Goal: Task Accomplishment & Management: Complete application form

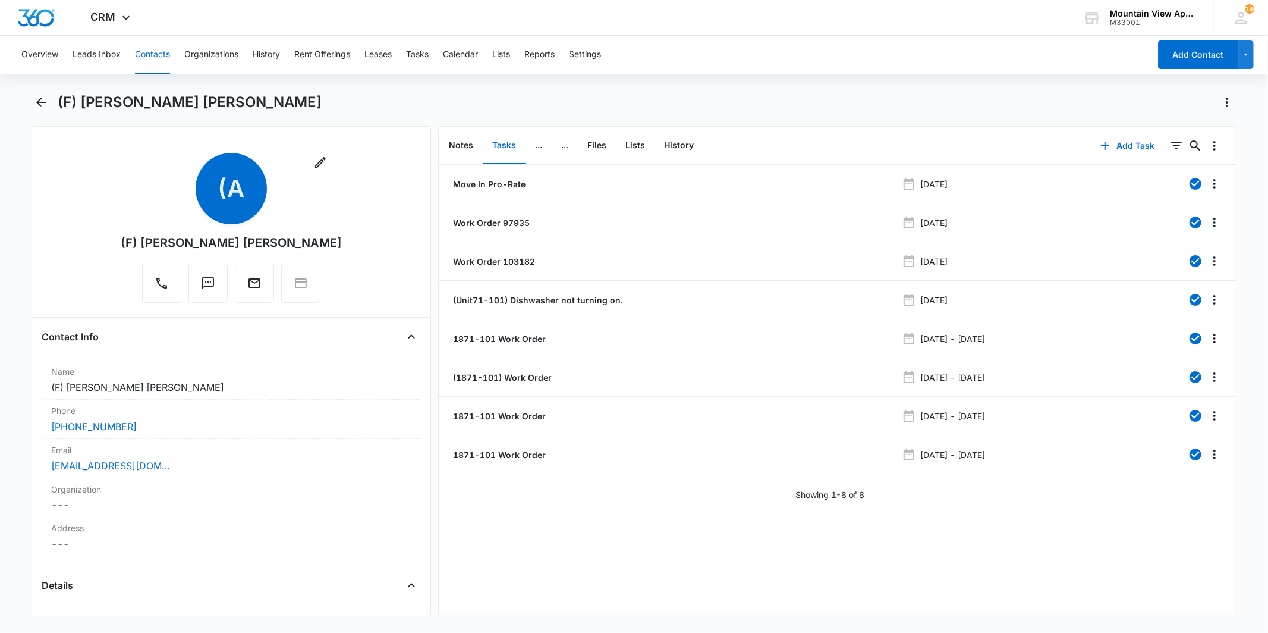
click at [141, 52] on button "Contacts" at bounding box center [152, 55] width 35 height 38
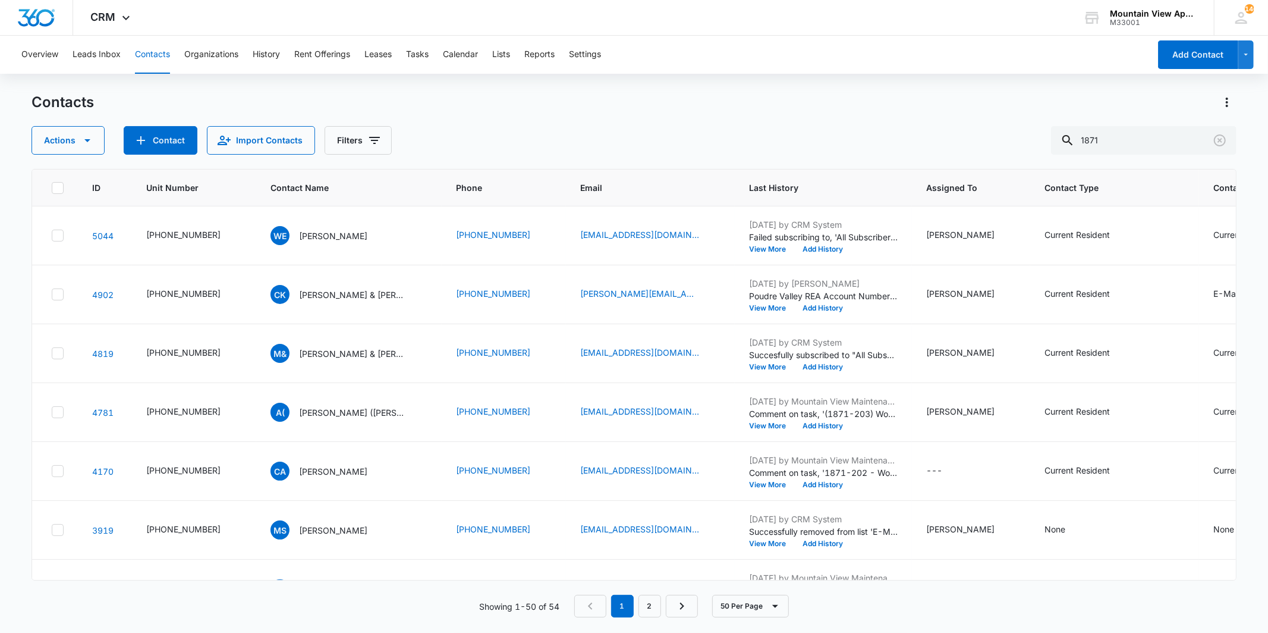
scroll to position [1784, 0]
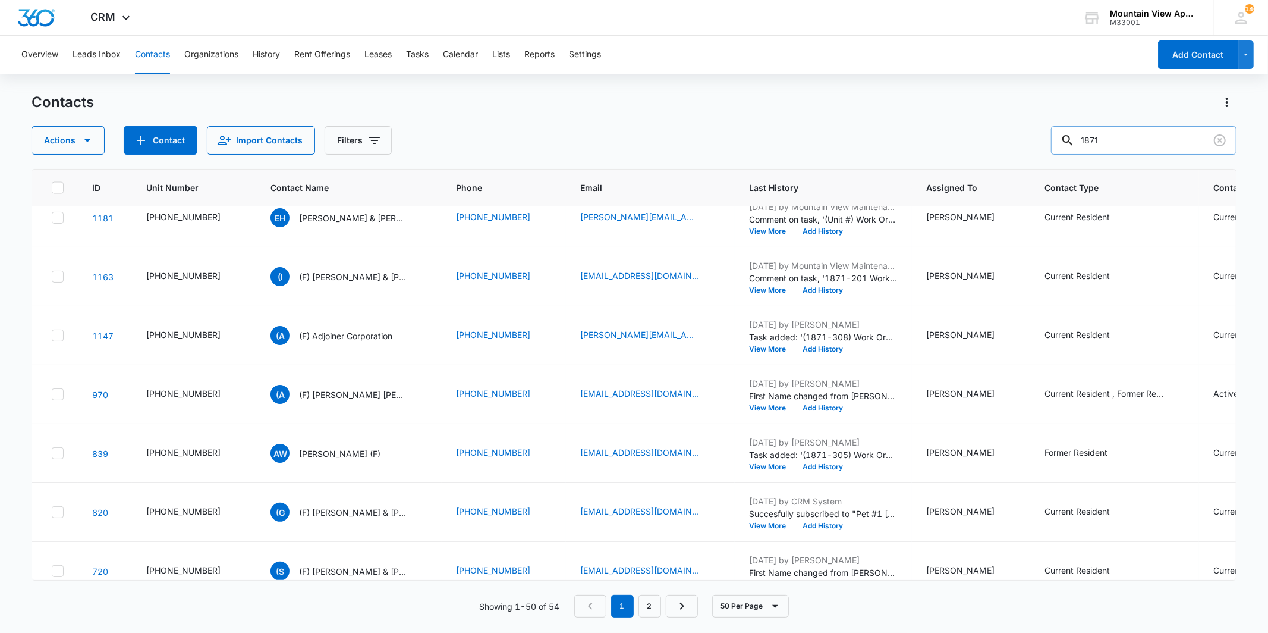
click at [1144, 136] on input "1871" at bounding box center [1143, 140] width 185 height 29
type input "1"
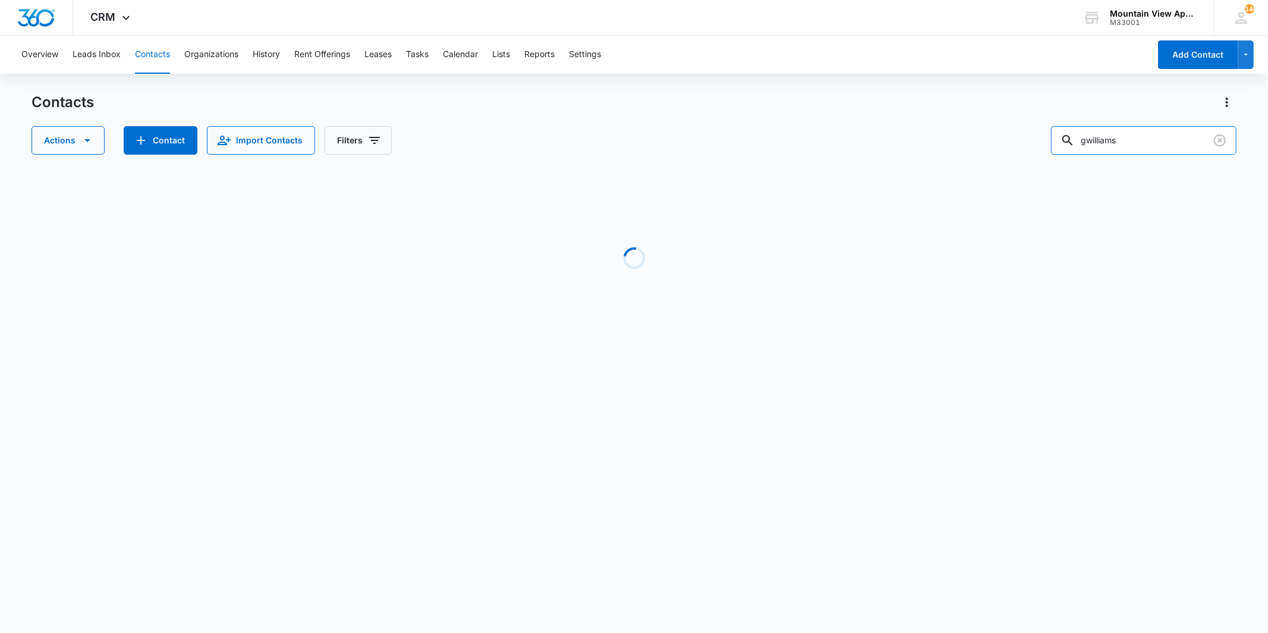
scroll to position [0, 0]
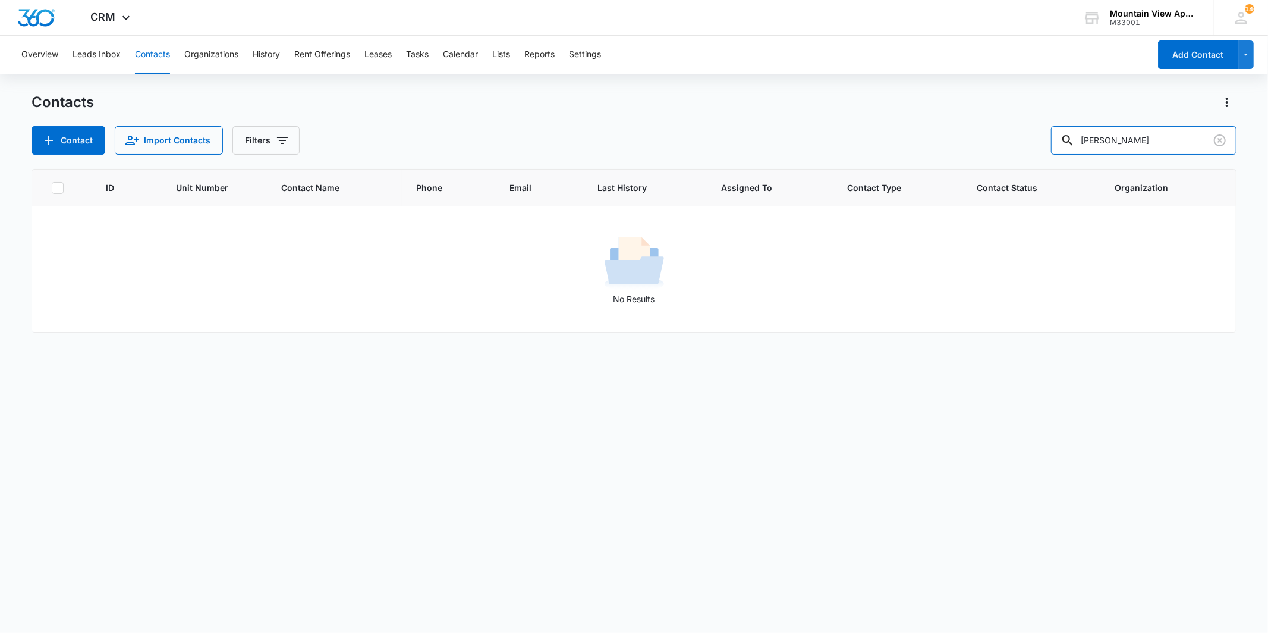
type input "[PERSON_NAME]"
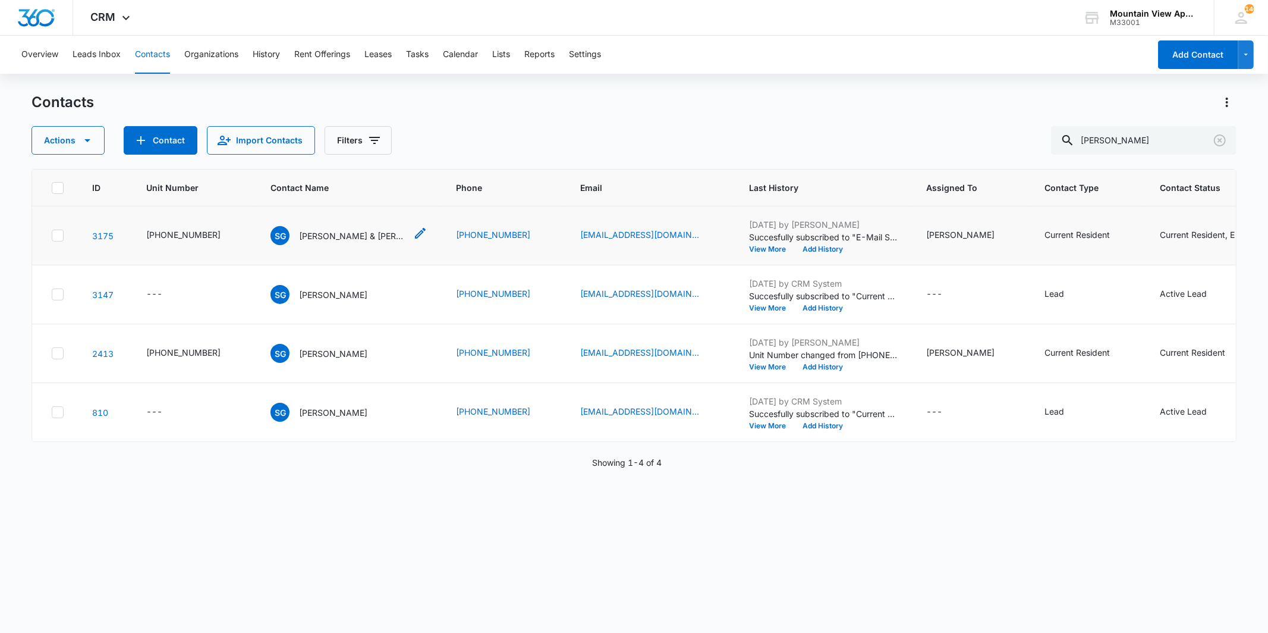
click at [315, 229] on p "[PERSON_NAME] & [PERSON_NAME]" at bounding box center [352, 235] width 107 height 12
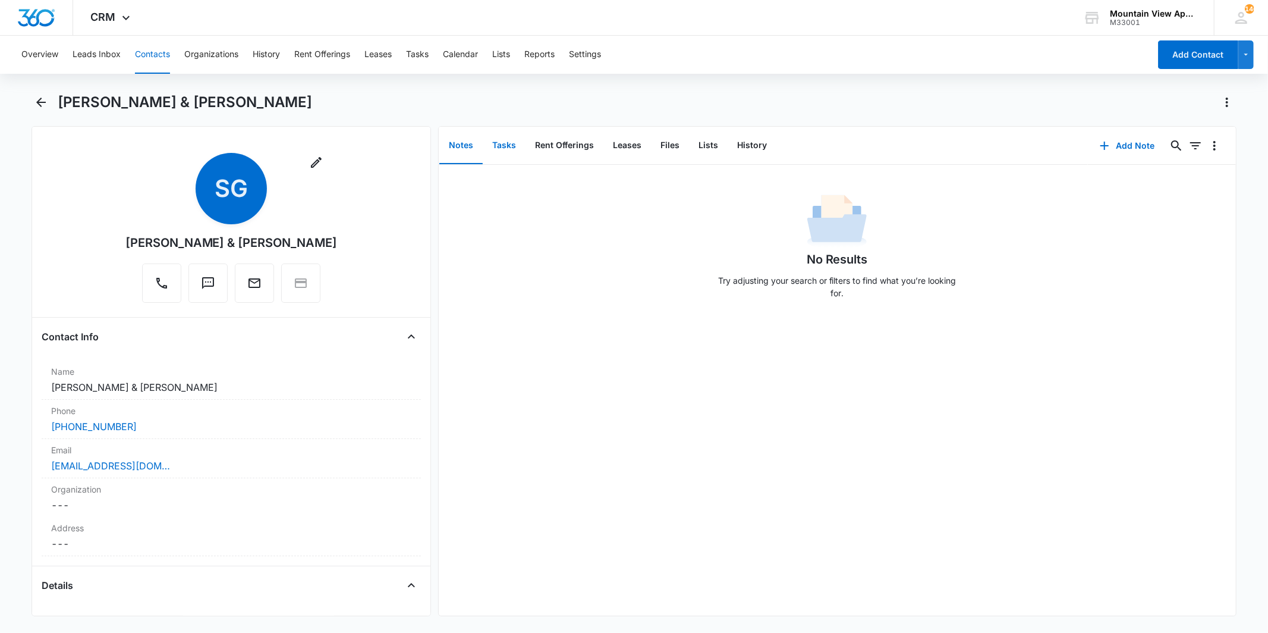
click at [506, 149] on button "Tasks" at bounding box center [504, 145] width 43 height 37
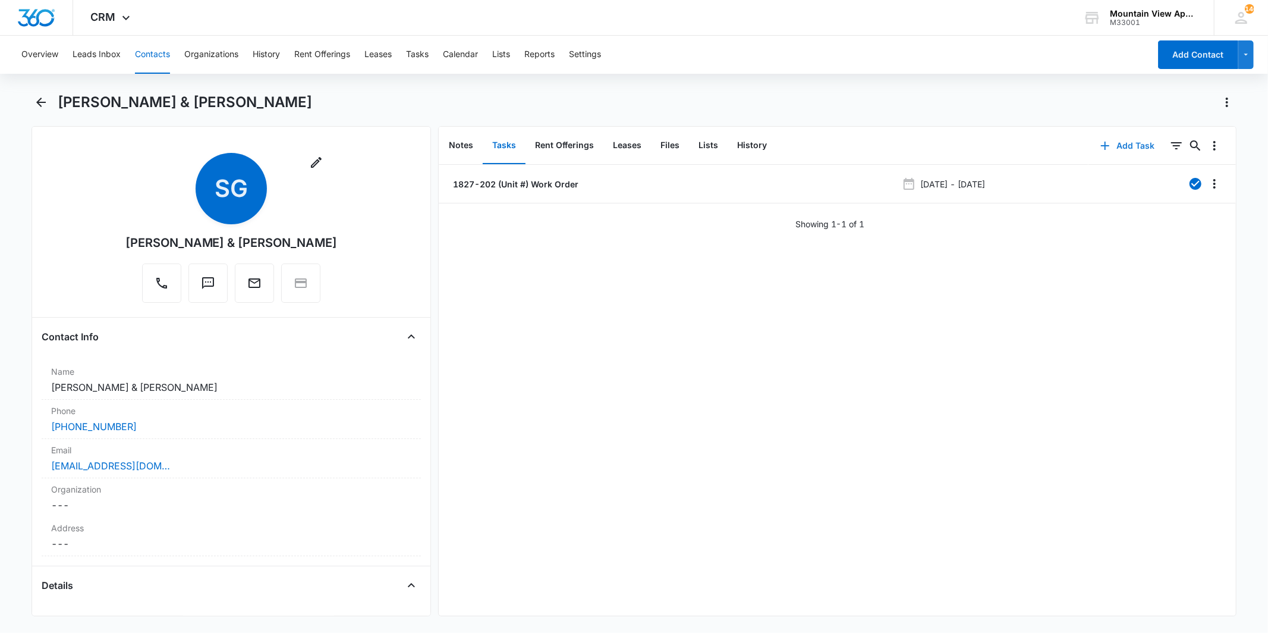
click at [1120, 140] on button "Add Task" at bounding box center [1128, 145] width 78 height 29
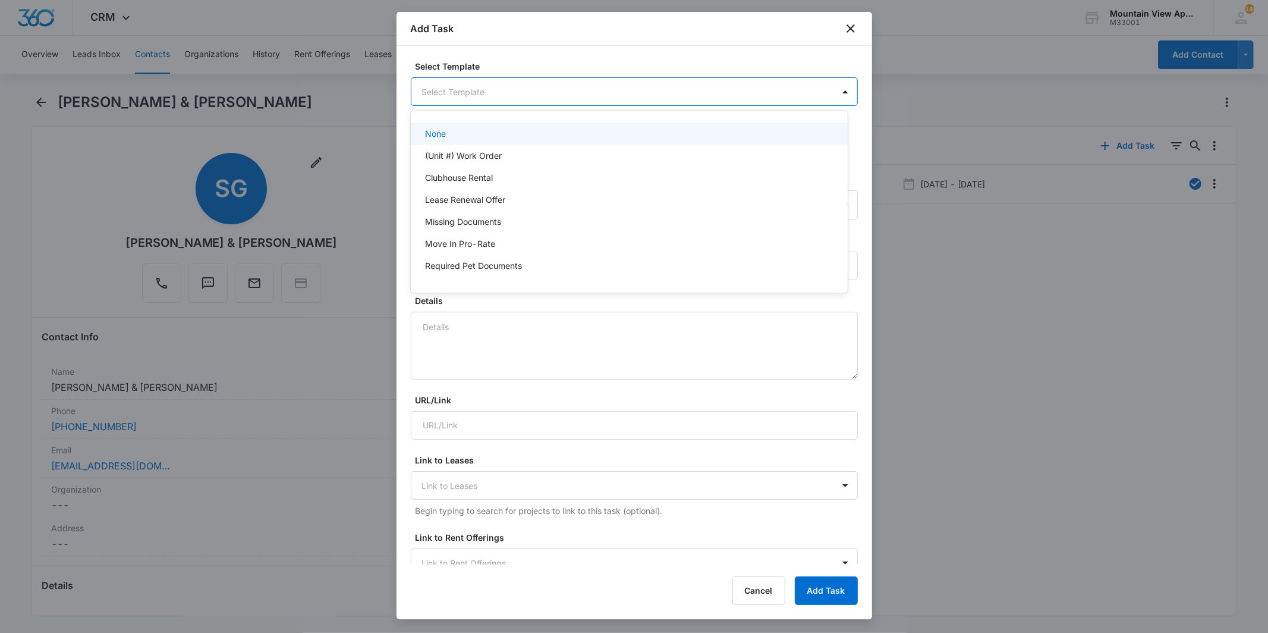
click at [479, 93] on body "CRM Apps Reputation Websites Forms CRM Email Social Content Ads Intelligence Fi…" at bounding box center [634, 316] width 1268 height 633
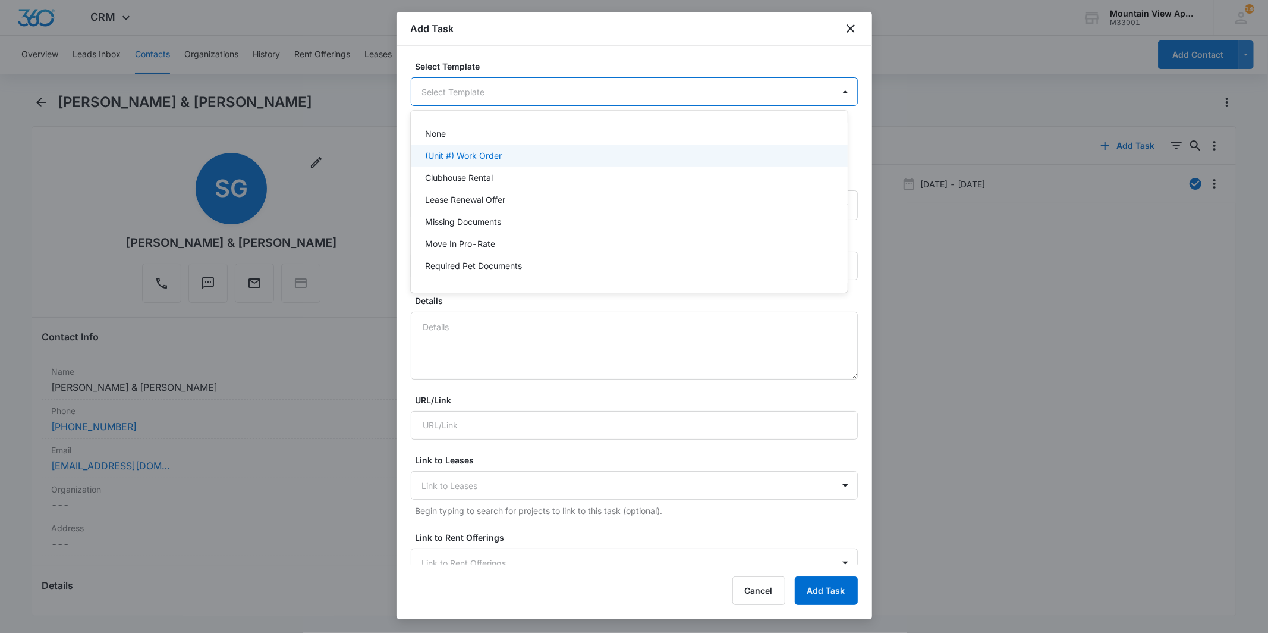
click at [476, 150] on p "(Unit #) Work Order" at bounding box center [463, 155] width 77 height 12
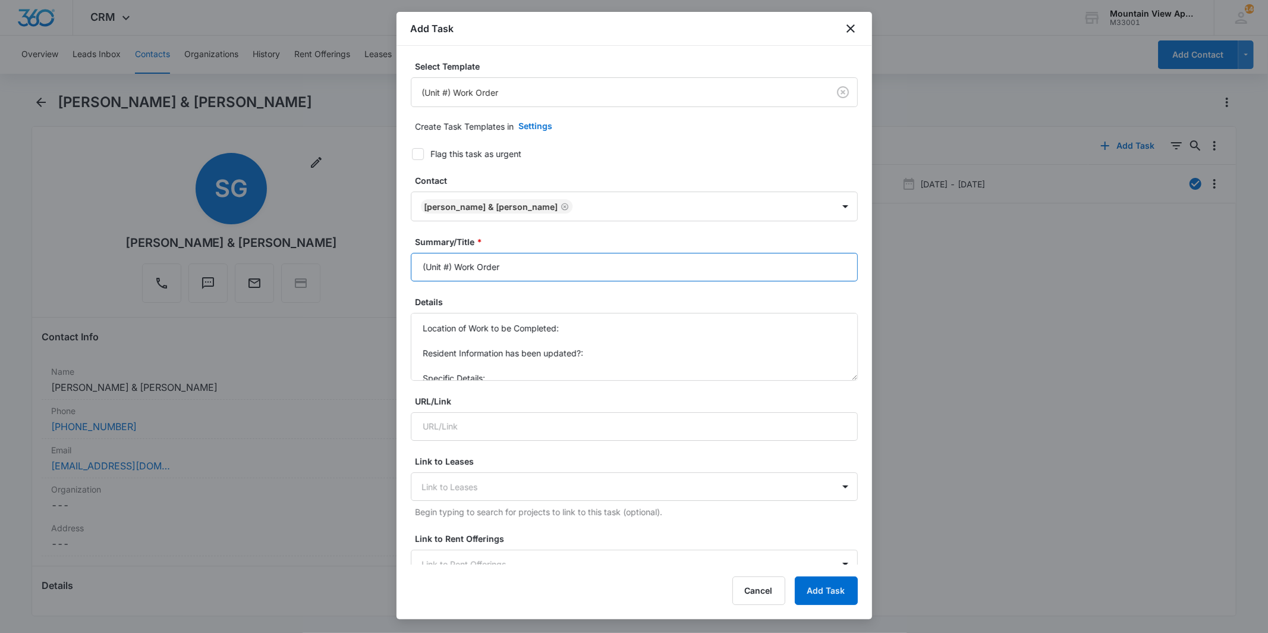
click at [428, 271] on input "(Unit #) Work Order" at bounding box center [634, 267] width 447 height 29
type input "(1827-202) Work Order"
click at [571, 330] on textarea "Location of Work to be Completed: Resident Information has been updated?: Speci…" at bounding box center [634, 347] width 447 height 68
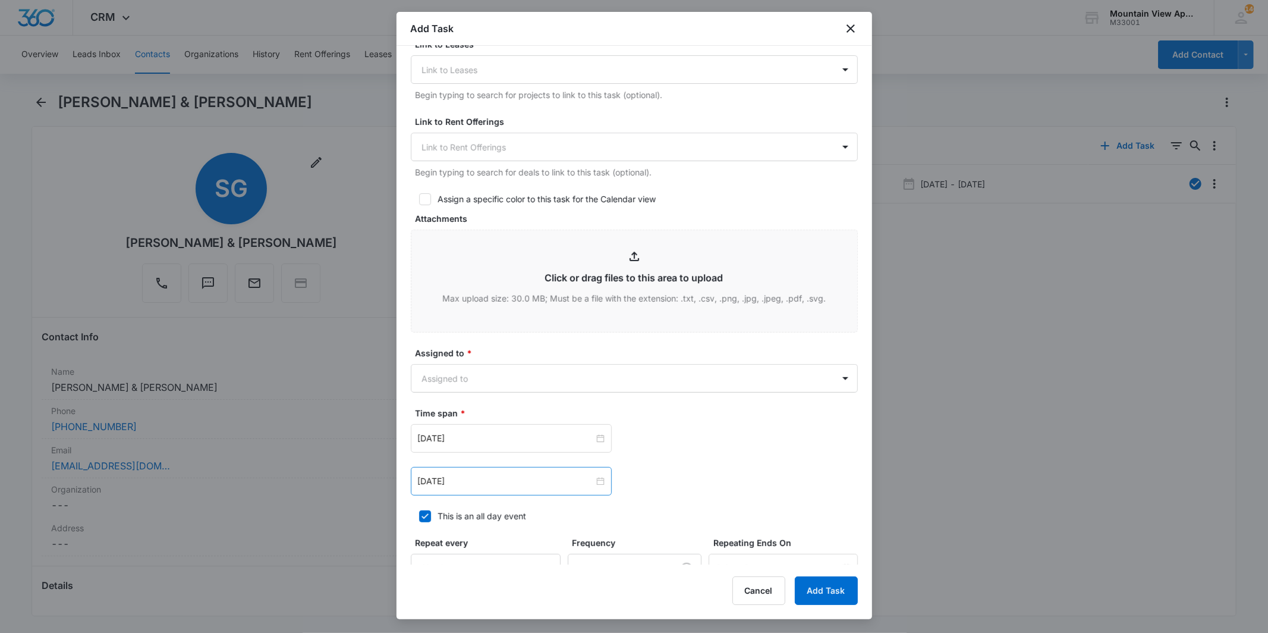
scroll to position [462, 0]
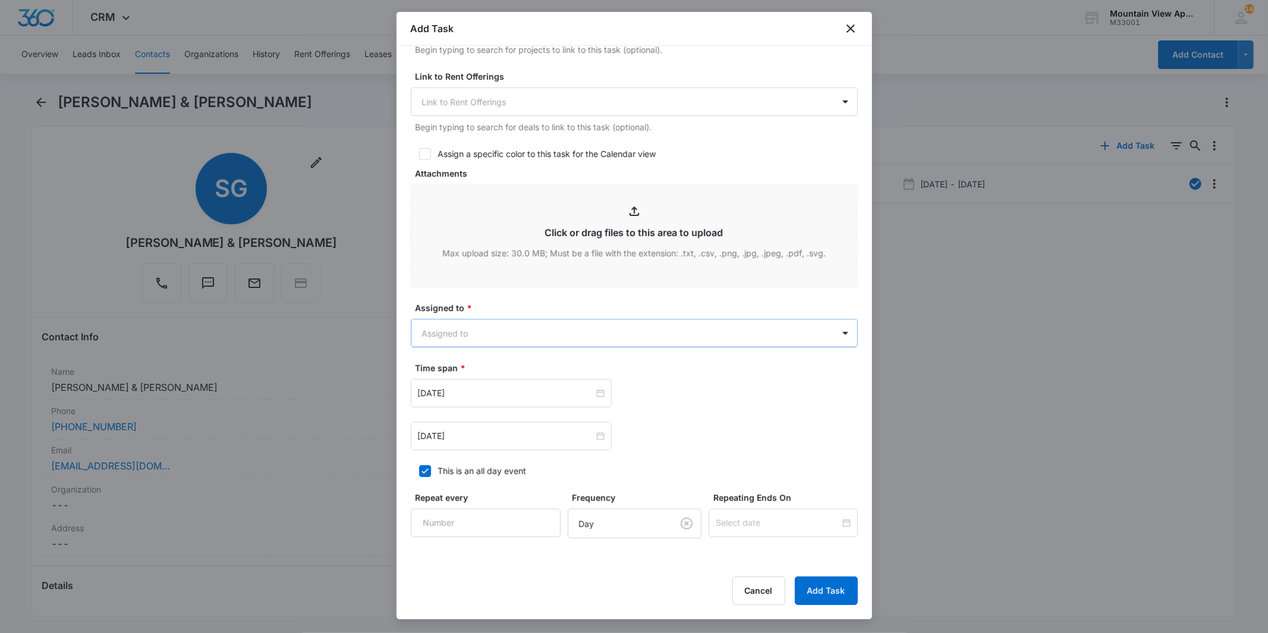
type textarea "Location of Work to be Completed: refrigerator makes a wired noise when the doo…"
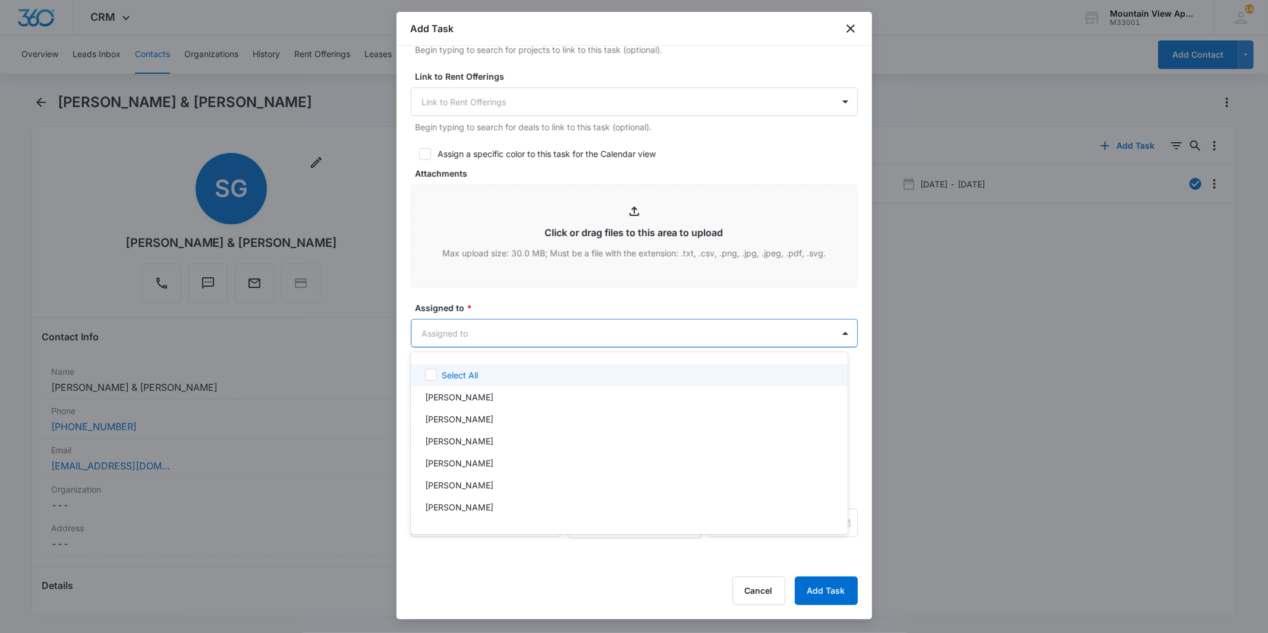
click at [444, 336] on body "CRM Apps Reputation Websites Forms CRM Email Social Content Ads Intelligence Fi…" at bounding box center [634, 316] width 1268 height 633
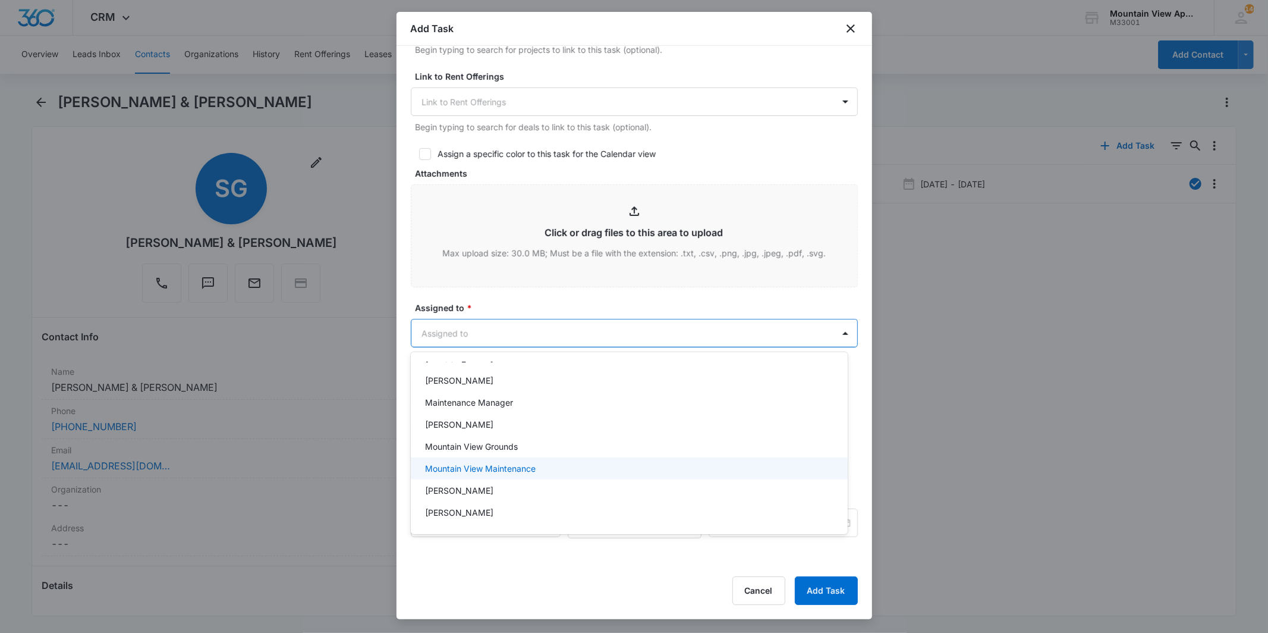
click at [457, 464] on p "Mountain View Maintenance" at bounding box center [480, 468] width 111 height 12
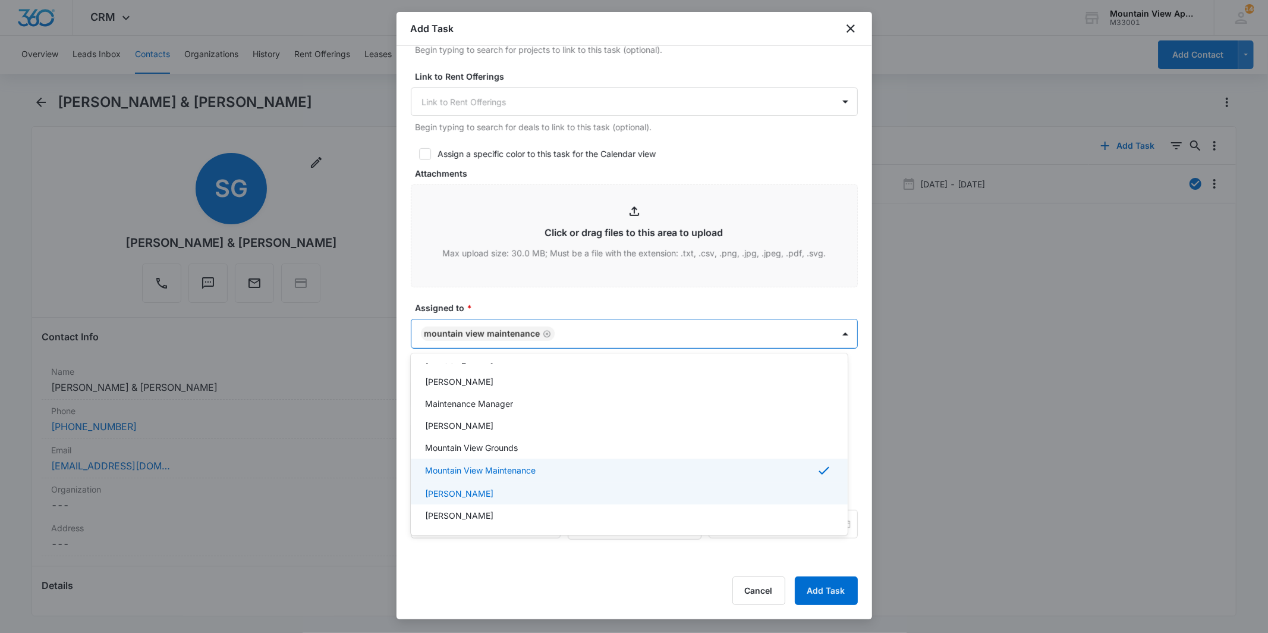
click at [445, 577] on div at bounding box center [634, 316] width 1268 height 633
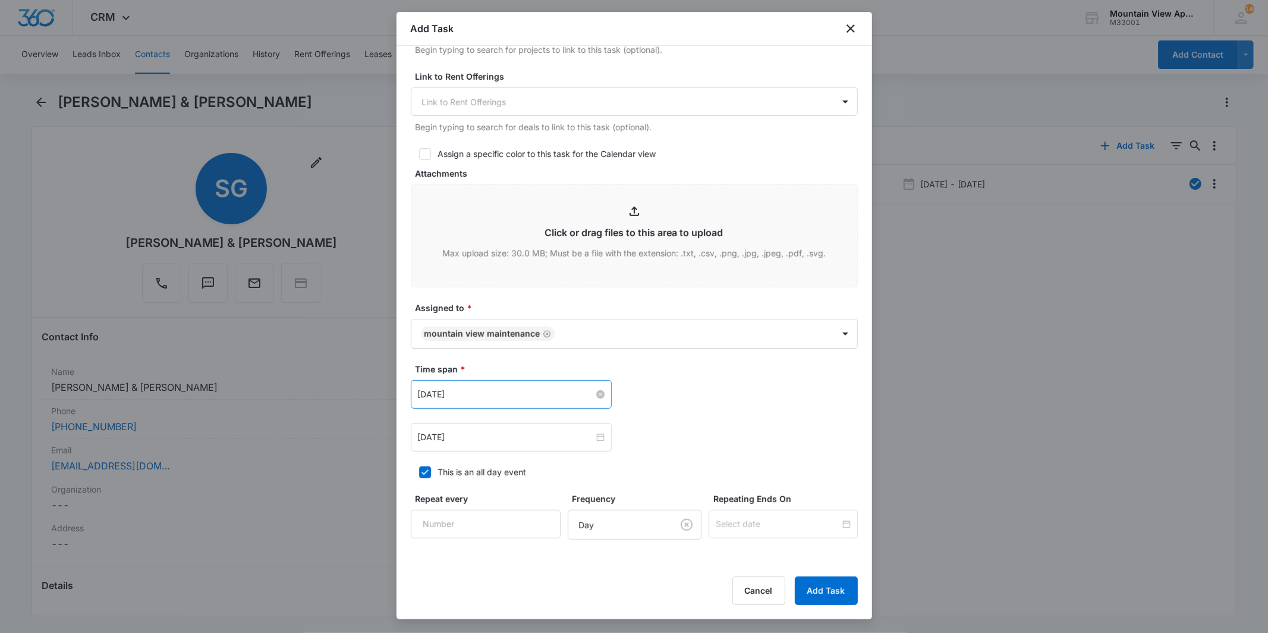
click at [492, 396] on input "[DATE]" at bounding box center [506, 394] width 176 height 13
click at [459, 579] on div "[DATE]" at bounding box center [494, 582] width 166 height 24
click at [459, 578] on div "[DATE]" at bounding box center [494, 582] width 166 height 24
click at [496, 581] on link "[DATE]" at bounding box center [493, 581] width 27 height 10
type input "[DATE]"
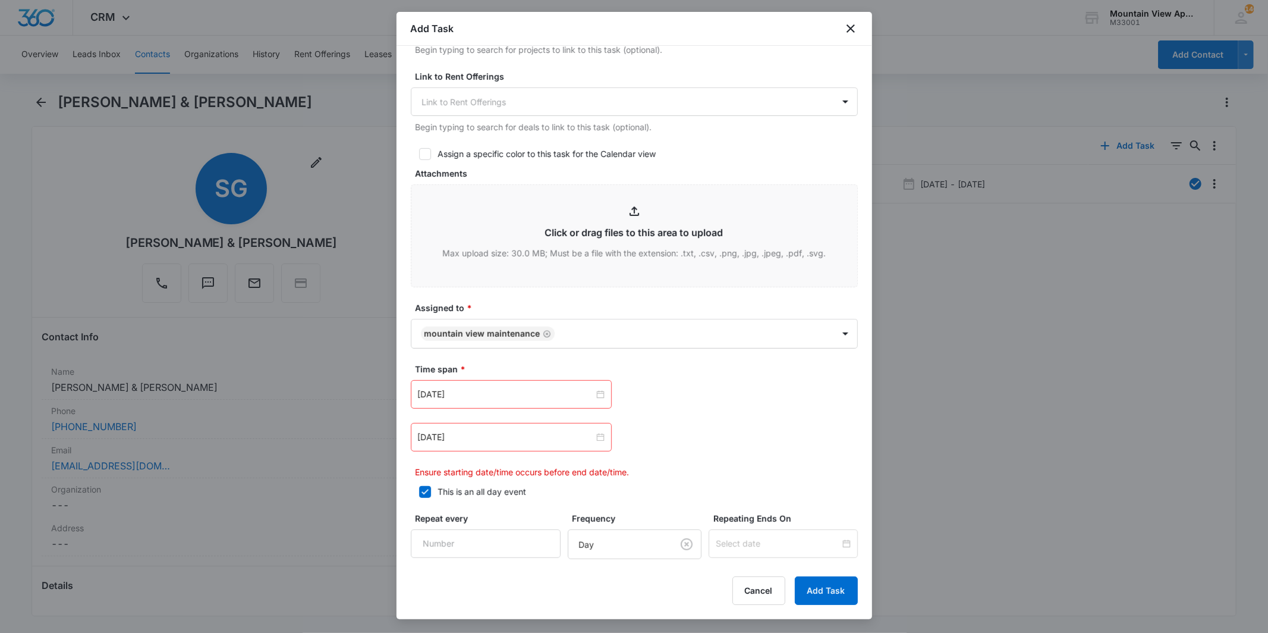
click at [496, 581] on div "Cancel Add Task" at bounding box center [634, 590] width 447 height 29
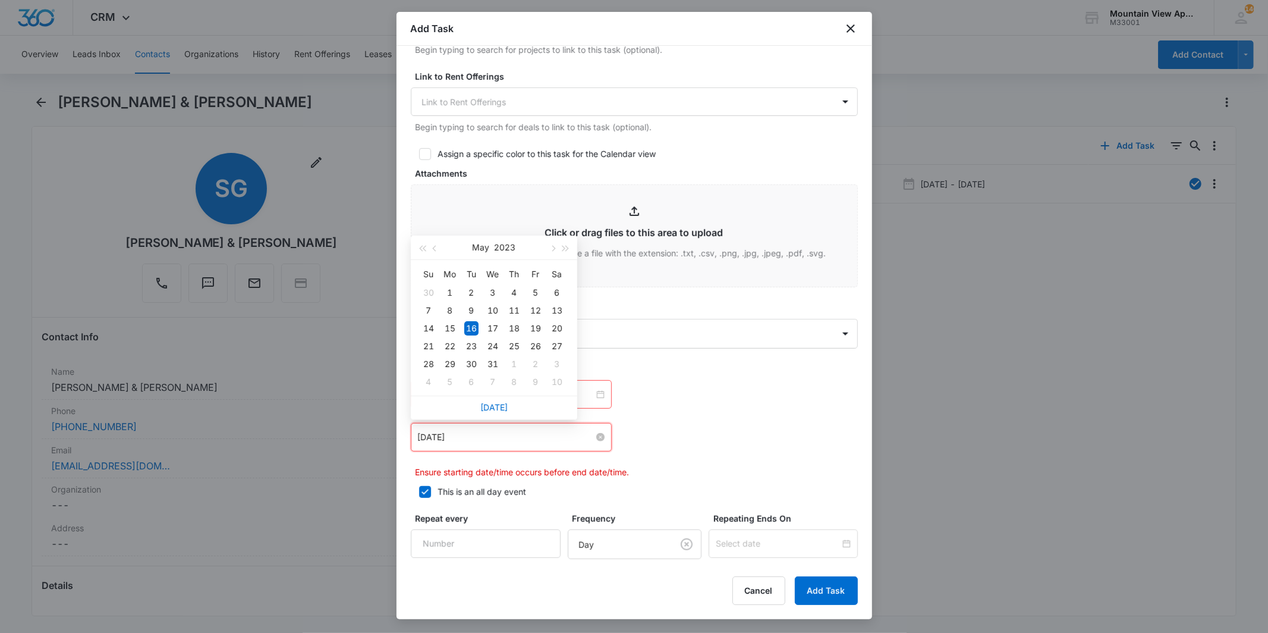
click at [494, 435] on input "[DATE]" at bounding box center [506, 436] width 176 height 13
click at [504, 405] on link "[DATE]" at bounding box center [493, 407] width 27 height 10
type input "[DATE]"
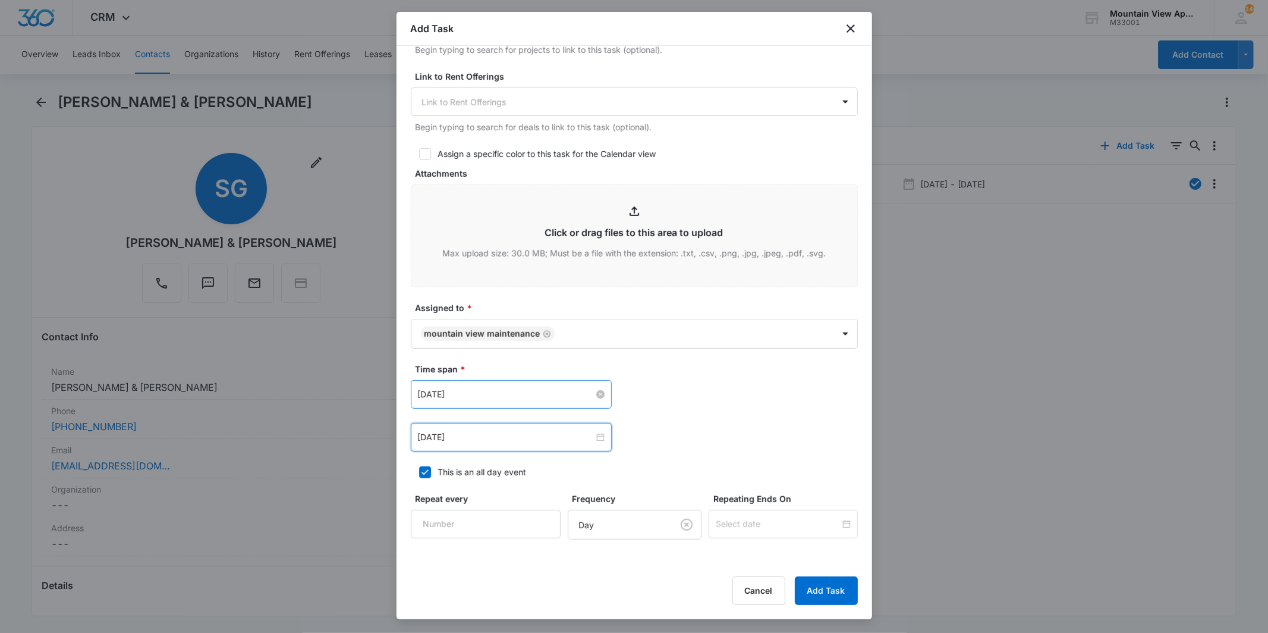
click at [504, 400] on input "[DATE]" at bounding box center [506, 394] width 176 height 13
type input "[DATE]"
click at [654, 439] on div "[DATE] [DATE] Su Mo Tu We Th Fr Sa 27 28 29 30 31 1 2 3 4 5 6 7 8 9 10 11 12 13…" at bounding box center [634, 437] width 447 height 29
click at [476, 438] on input "[DATE]" at bounding box center [506, 436] width 176 height 13
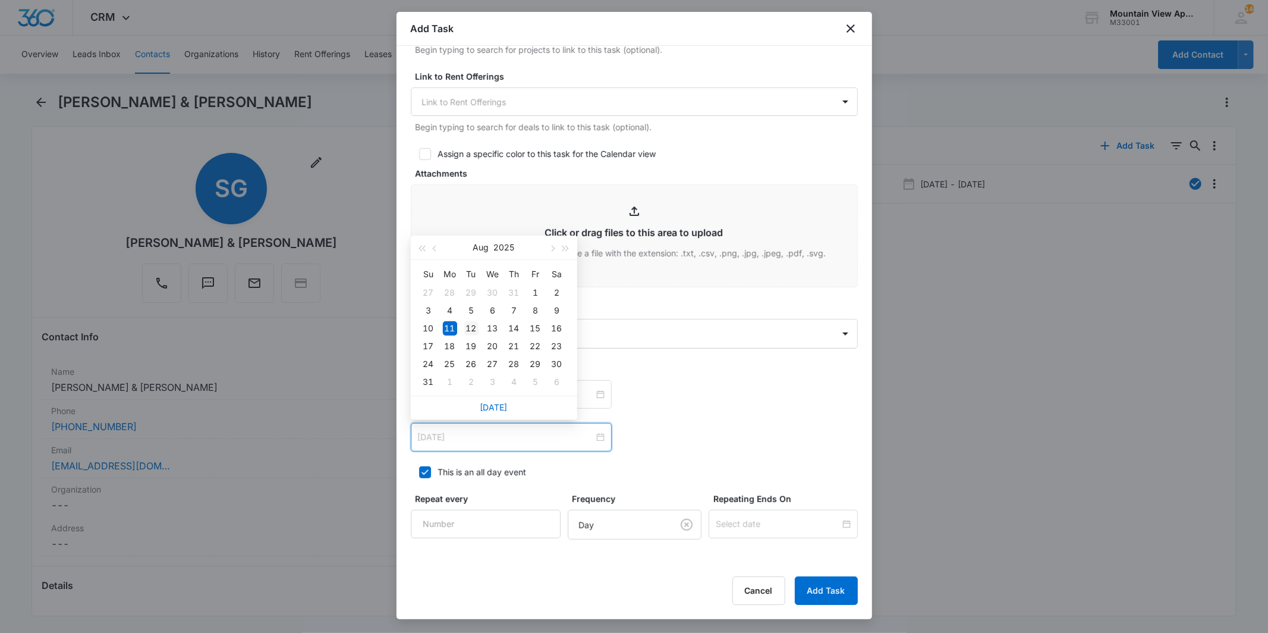
type input "[DATE]"
click at [468, 329] on div "12" at bounding box center [471, 328] width 14 height 14
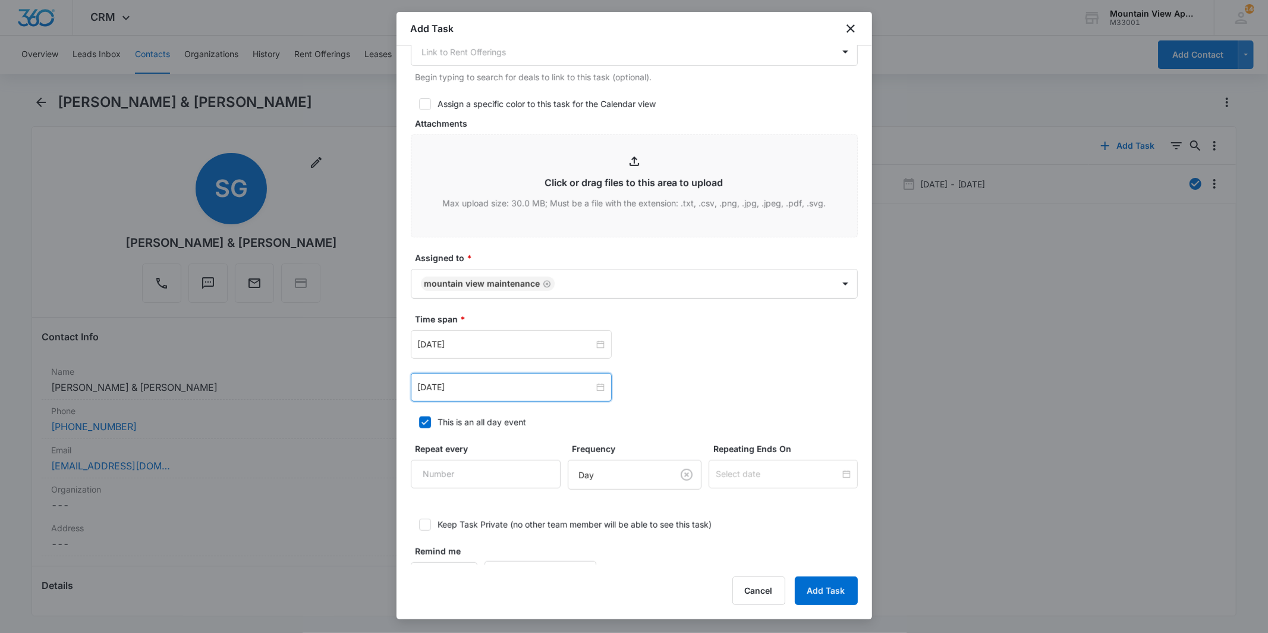
scroll to position [552, 0]
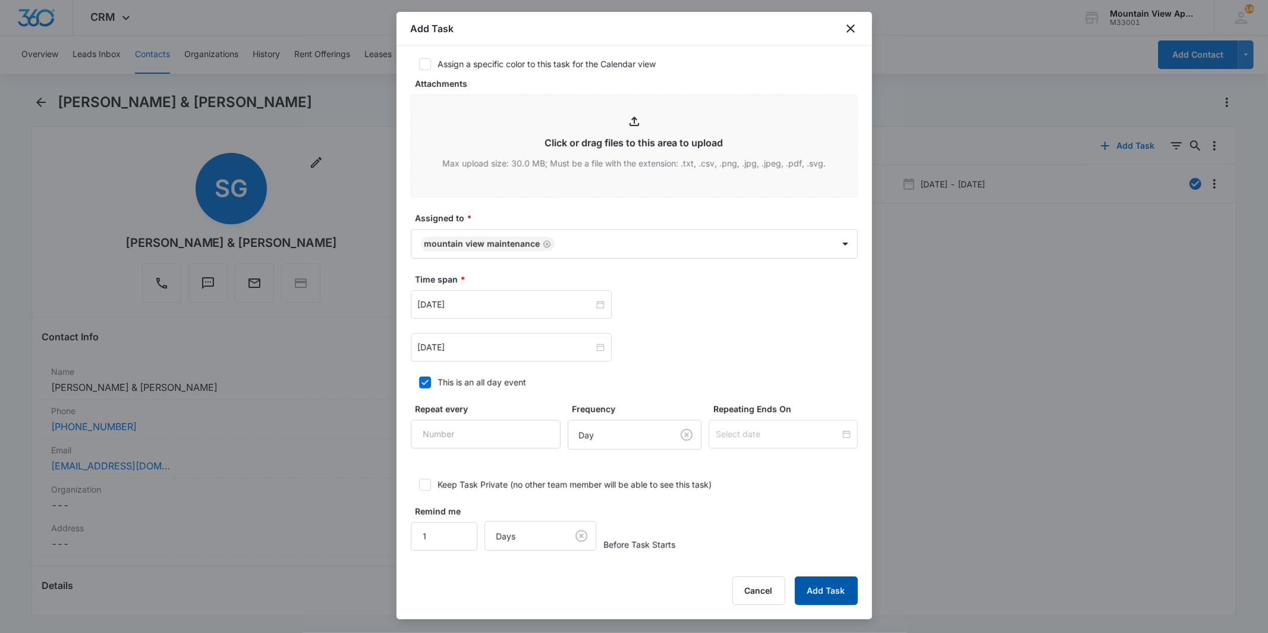
click at [824, 598] on button "Add Task" at bounding box center [826, 590] width 63 height 29
